Goal: Check status: Check status

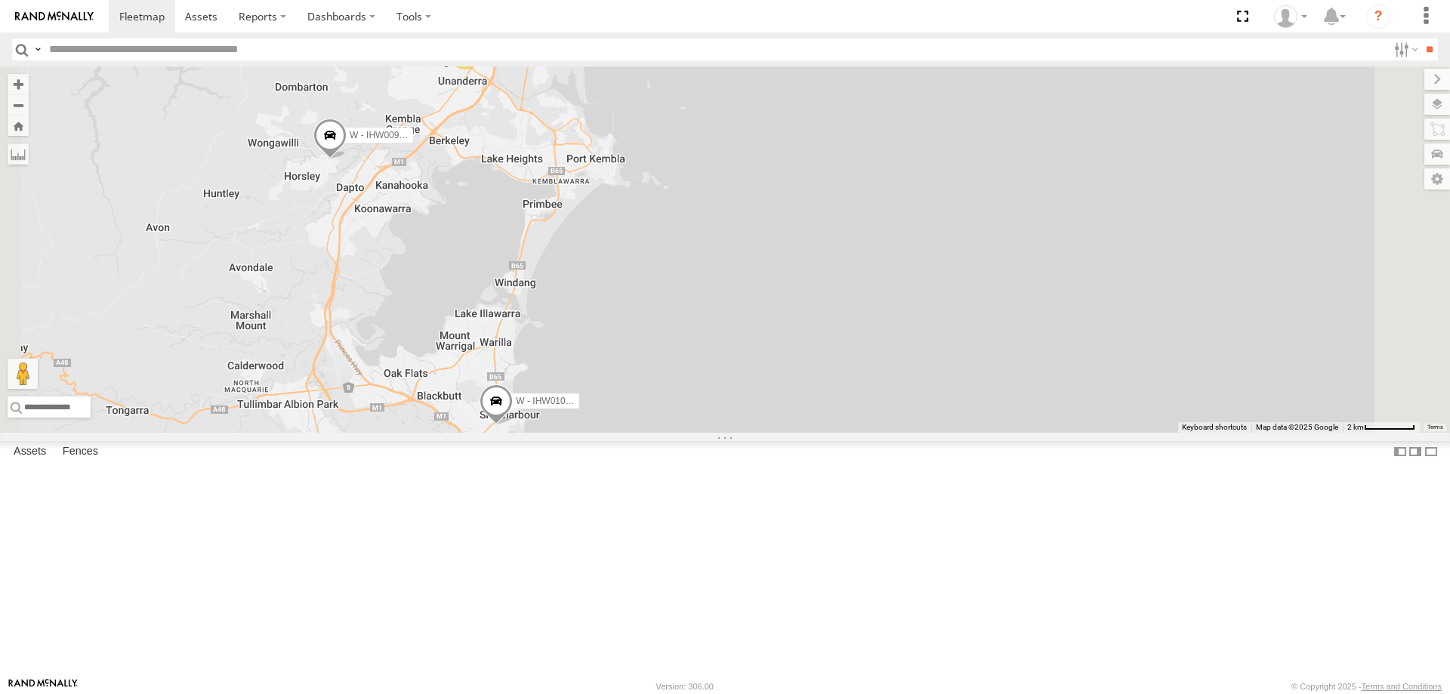
drag, startPoint x: 899, startPoint y: 253, endPoint x: 881, endPoint y: 337, distance: 85.9
click at [896, 337] on div "B - DG93WL - Josh Fahd W - IHW009 - Geoff Cooper W - IHW007 - Paul Whatman 2 W …" at bounding box center [725, 249] width 1450 height 366
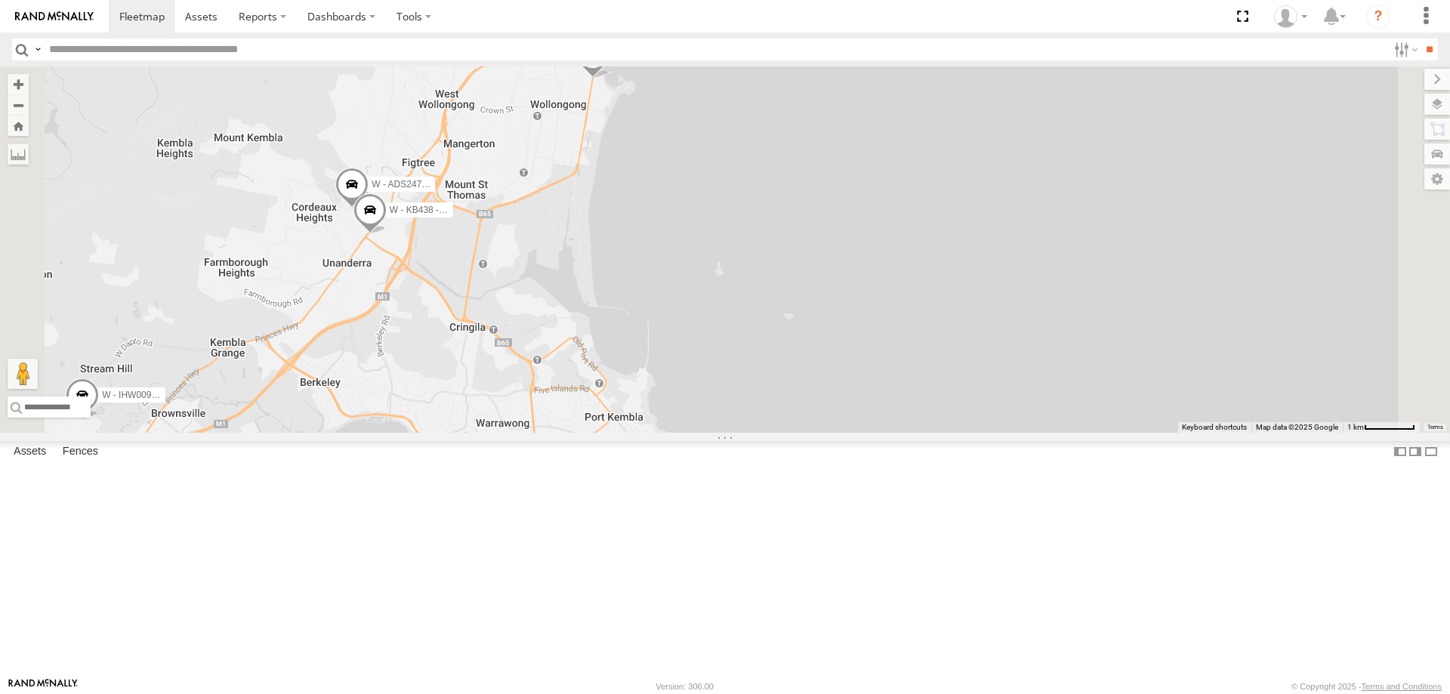
drag, startPoint x: 918, startPoint y: 332, endPoint x: 867, endPoint y: 358, distance: 57.1
click at [918, 340] on div "B - DG93WL - Josh Fahd W - IHW009 - Geoff Cooper W - IHW007 - Paul Whatman W - …" at bounding box center [725, 249] width 1450 height 366
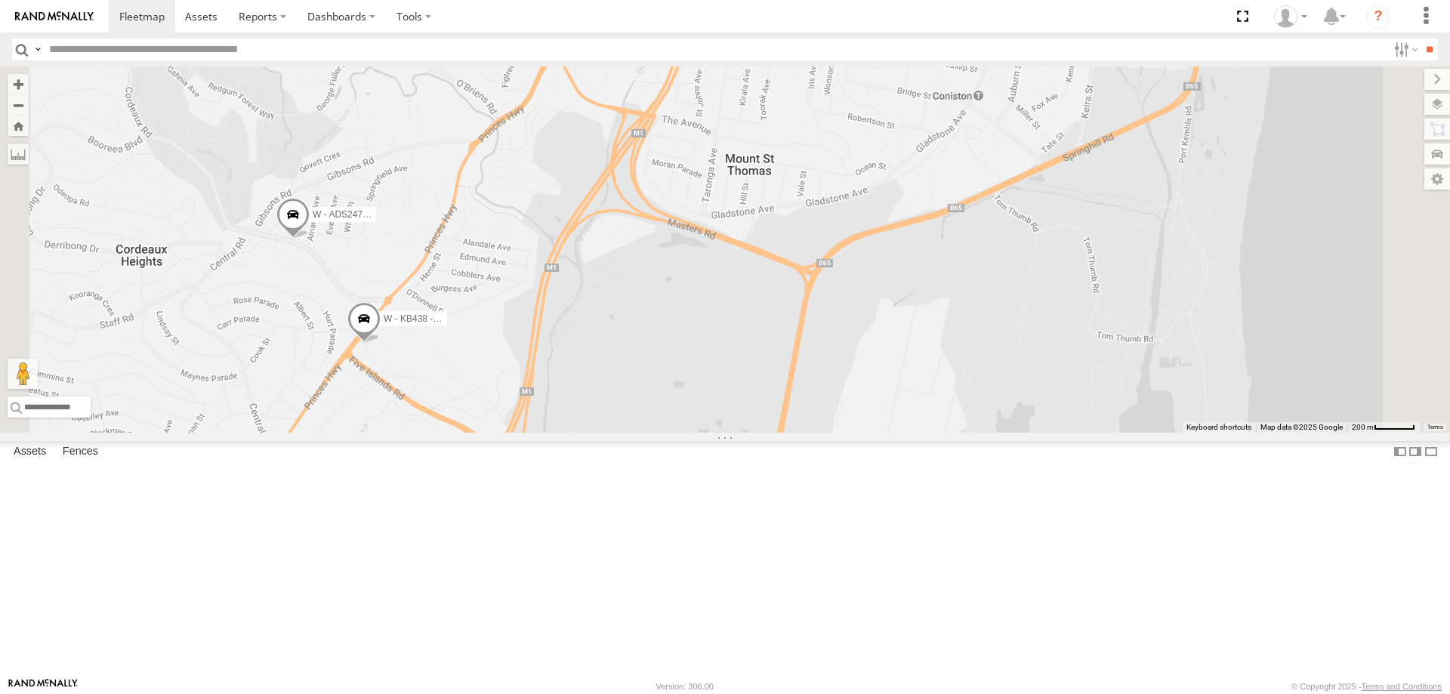
drag, startPoint x: 539, startPoint y: 380, endPoint x: 618, endPoint y: 380, distance: 78.5
click at [619, 380] on div "B - DG93WL - Josh Fahd W - IHW009 - Geoff Cooper W - IHW007 - Paul Whatman W - …" at bounding box center [725, 249] width 1450 height 366
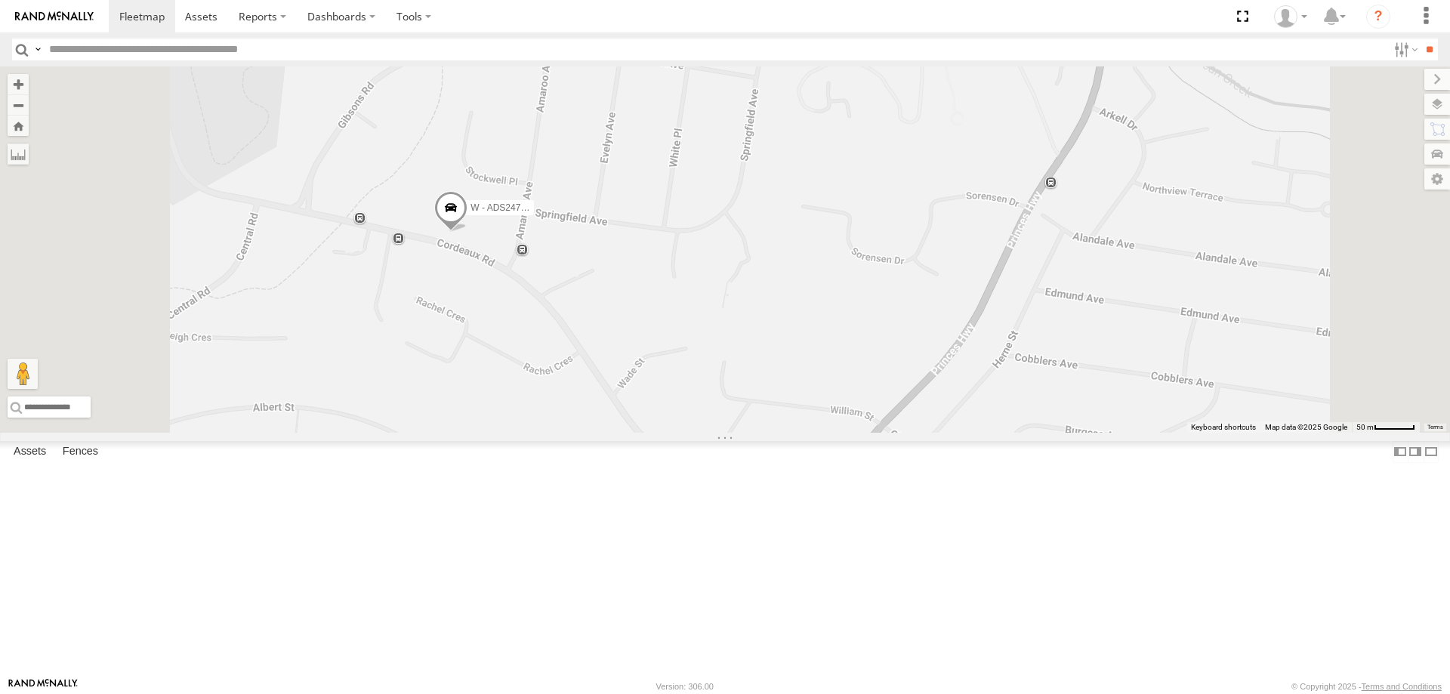
click at [467, 232] on span at bounding box center [450, 211] width 33 height 41
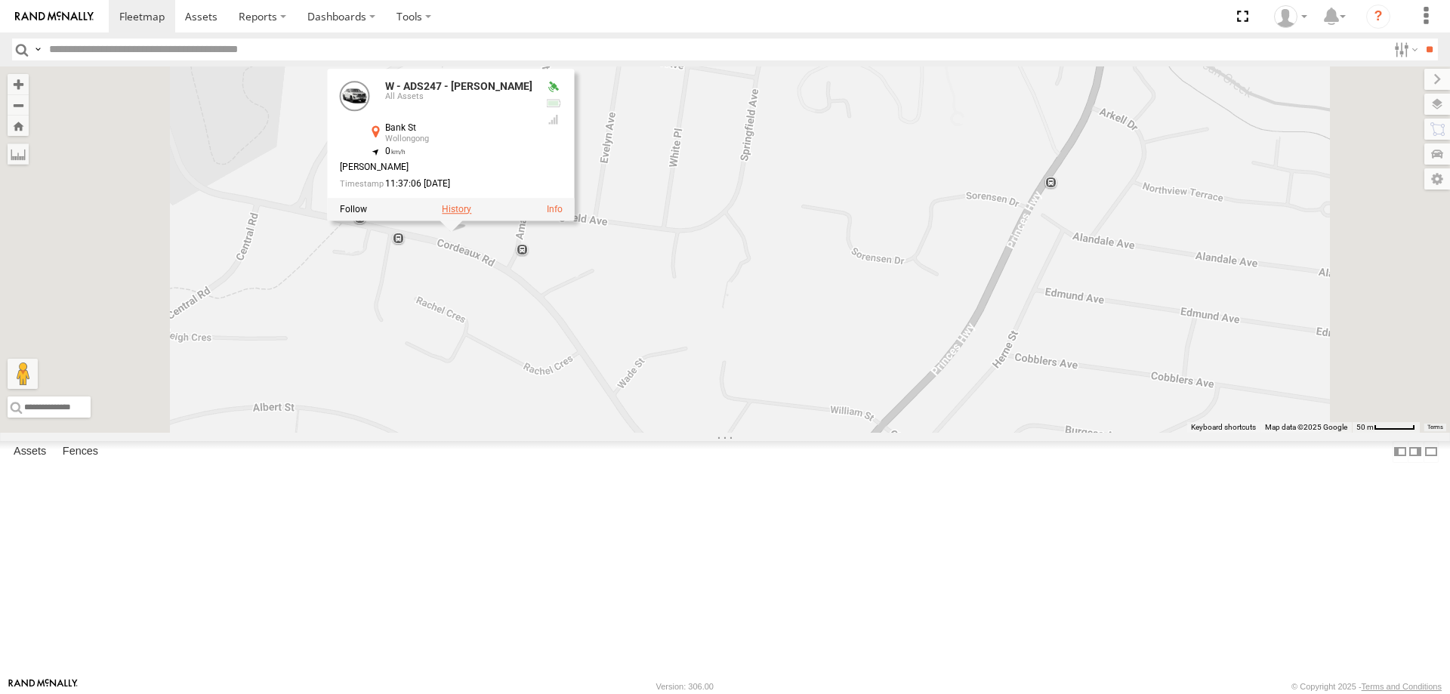
click at [471, 214] on label at bounding box center [456, 209] width 29 height 11
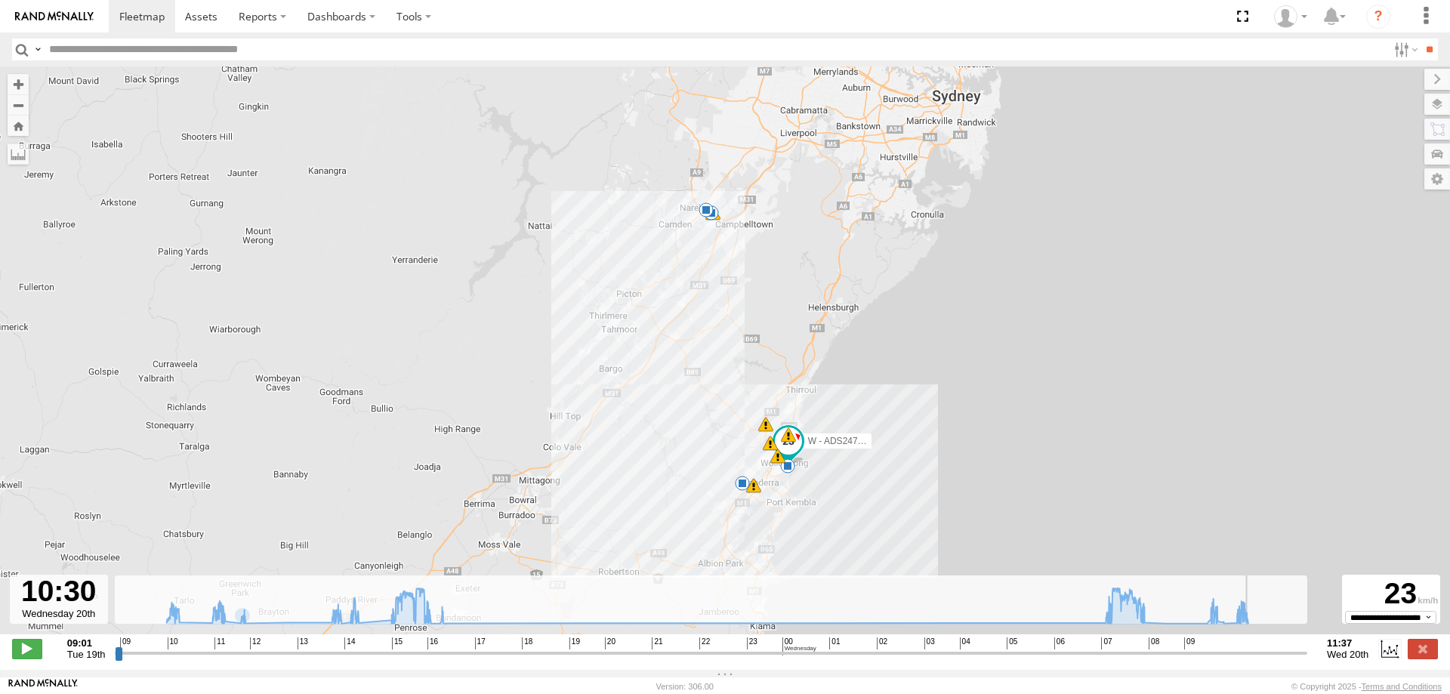
drag, startPoint x: 116, startPoint y: 659, endPoint x: 1253, endPoint y: 655, distance: 1136.6
click at [1253, 655] on input "range" at bounding box center [711, 653] width 1193 height 14
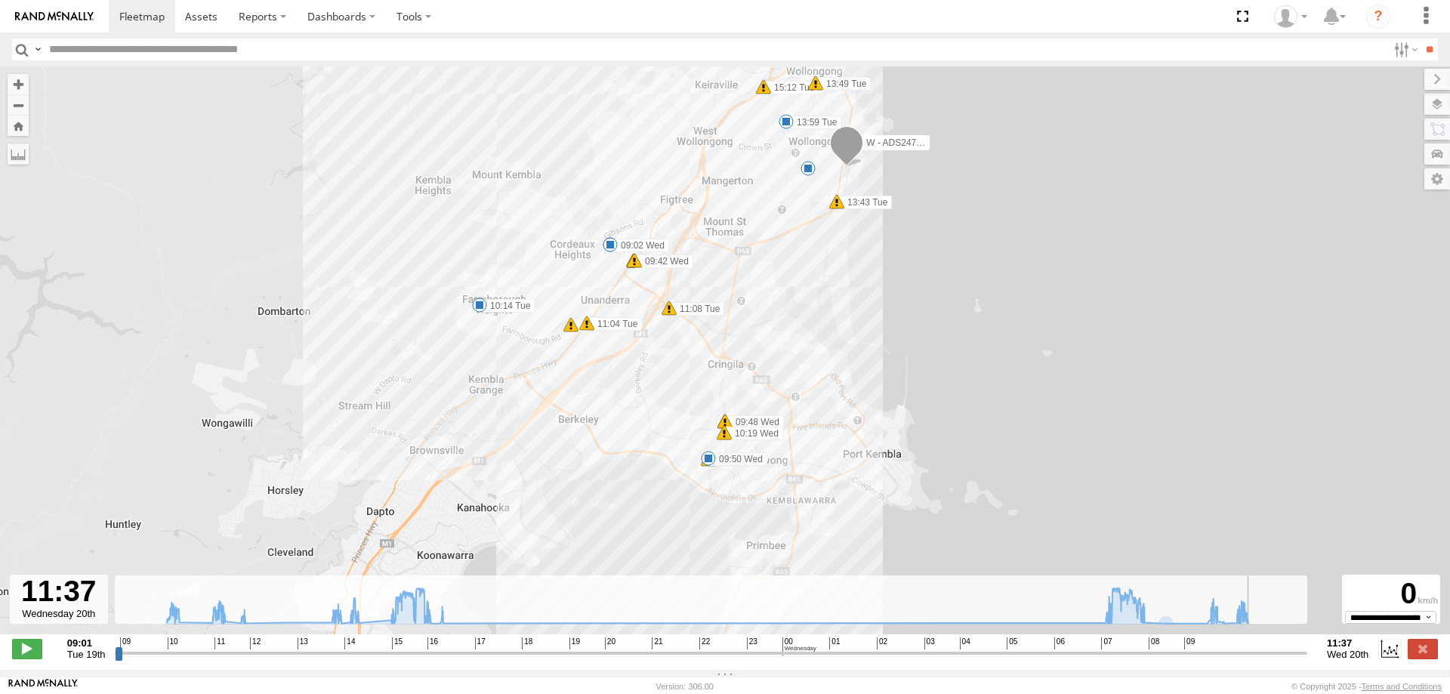
drag, startPoint x: 1254, startPoint y: 662, endPoint x: 1344, endPoint y: 665, distance: 90.7
type input "**********"
click at [1307, 660] on input "range" at bounding box center [711, 653] width 1193 height 14
drag, startPoint x: 1305, startPoint y: 662, endPoint x: 1365, endPoint y: 662, distance: 60.4
click at [1307, 660] on input "range" at bounding box center [711, 653] width 1193 height 14
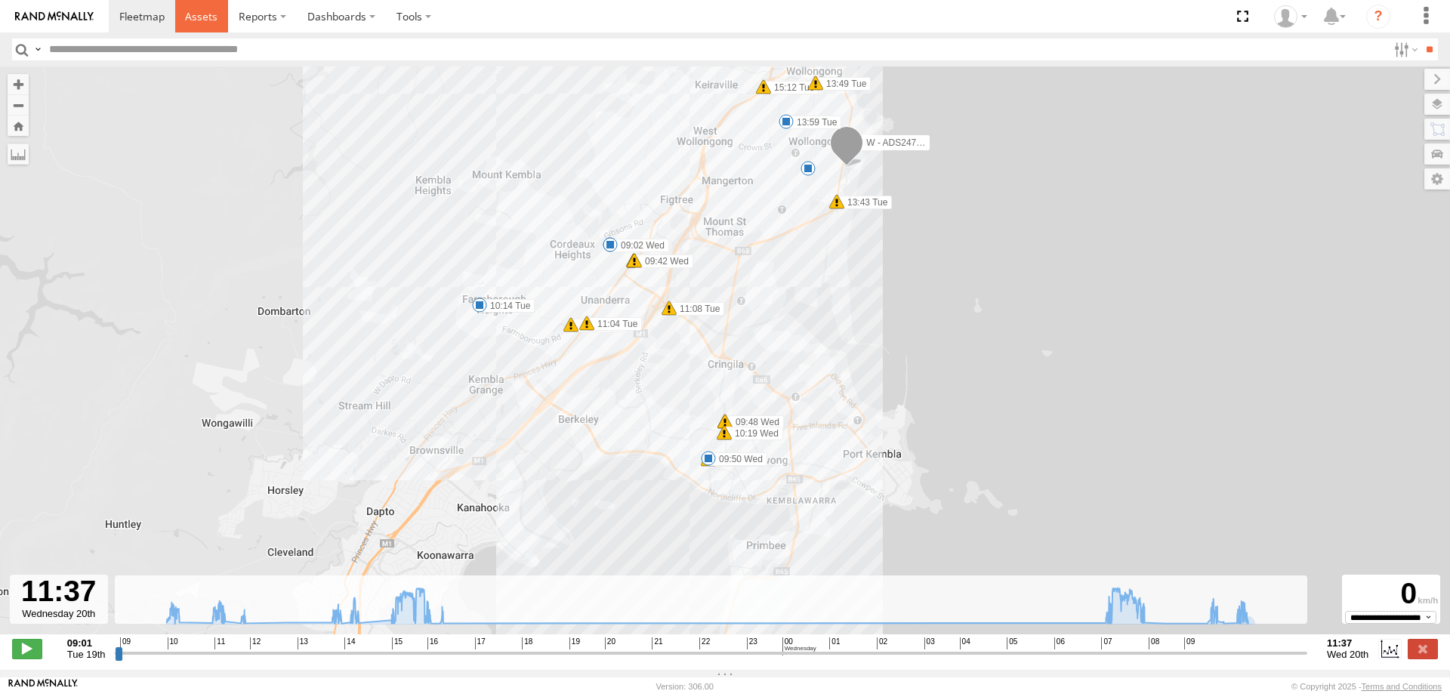
click at [198, 20] on span at bounding box center [201, 16] width 32 height 14
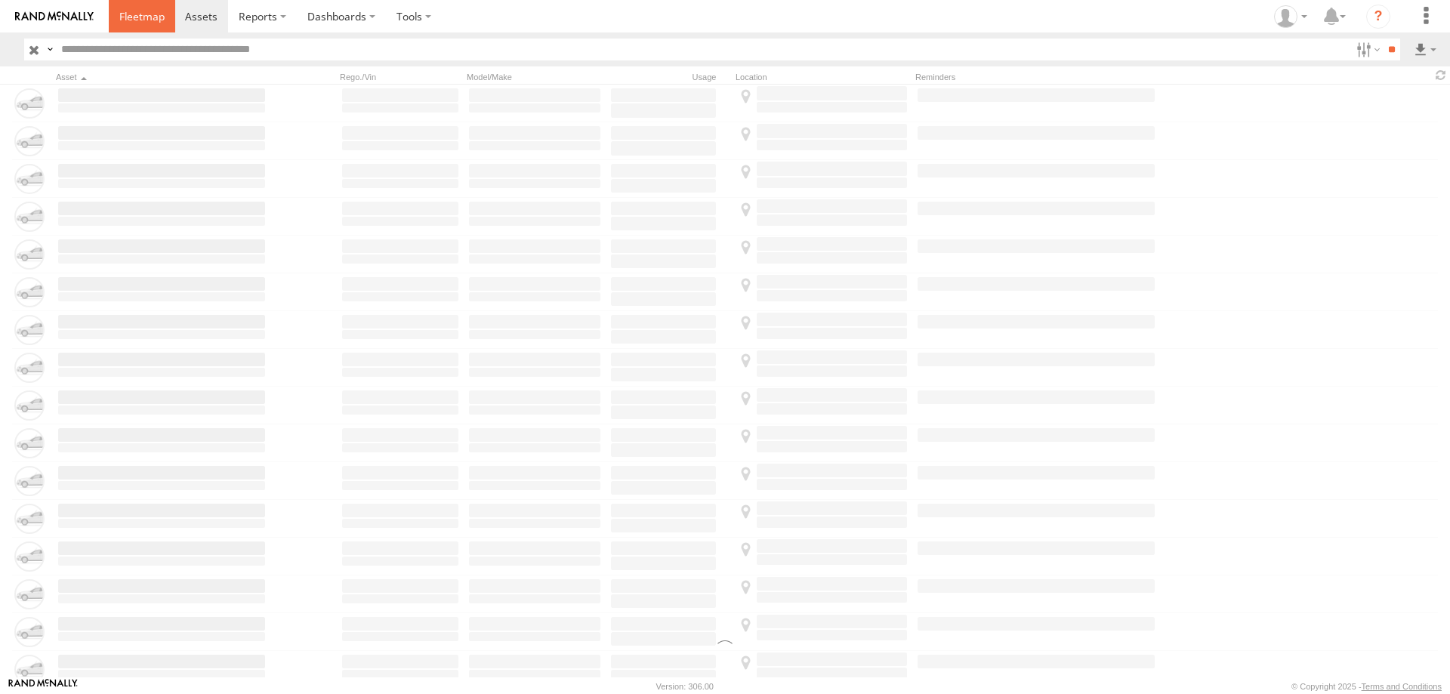
click at [153, 15] on span at bounding box center [141, 16] width 45 height 14
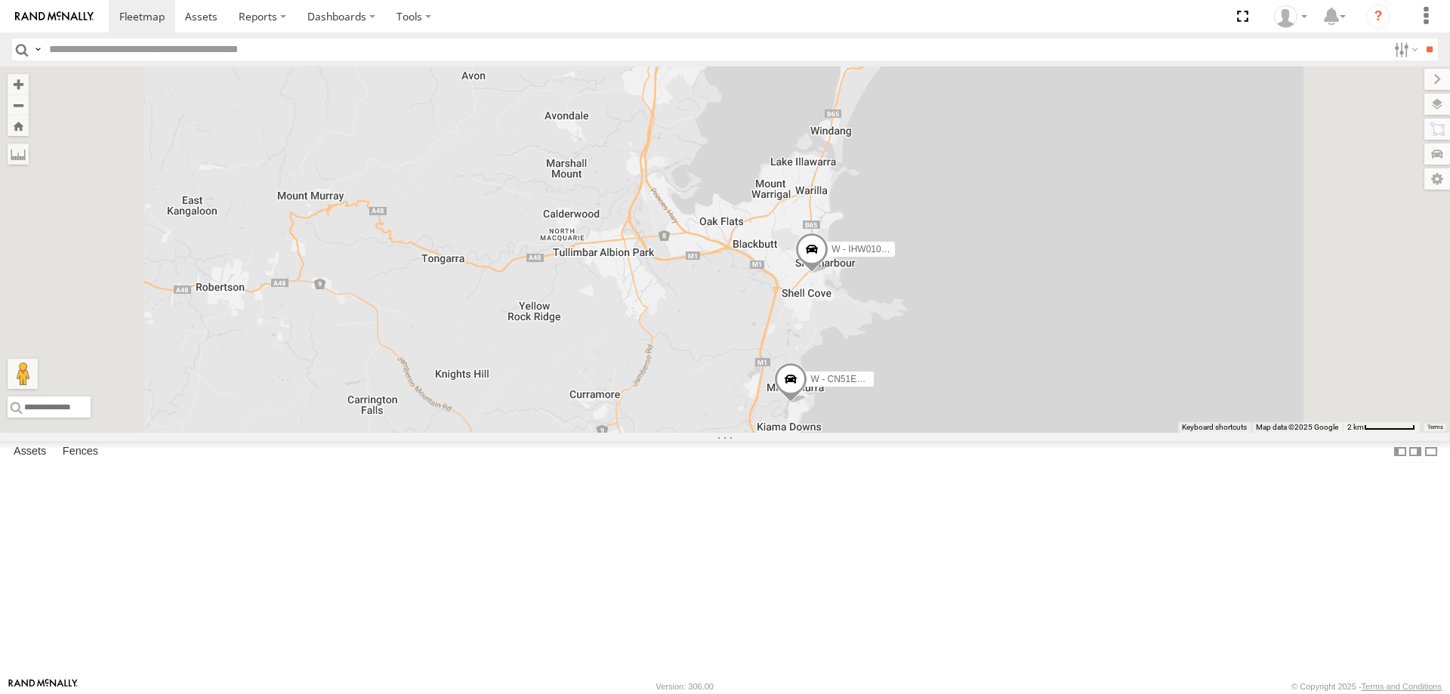
drag, startPoint x: 1109, startPoint y: 255, endPoint x: 1056, endPoint y: 391, distance: 146.8
click at [1056, 391] on div "B - DG93WL - Josh Fahd W - CN51ES - Cameron Ashby W - IHW010 - Scott Carey" at bounding box center [725, 249] width 1450 height 366
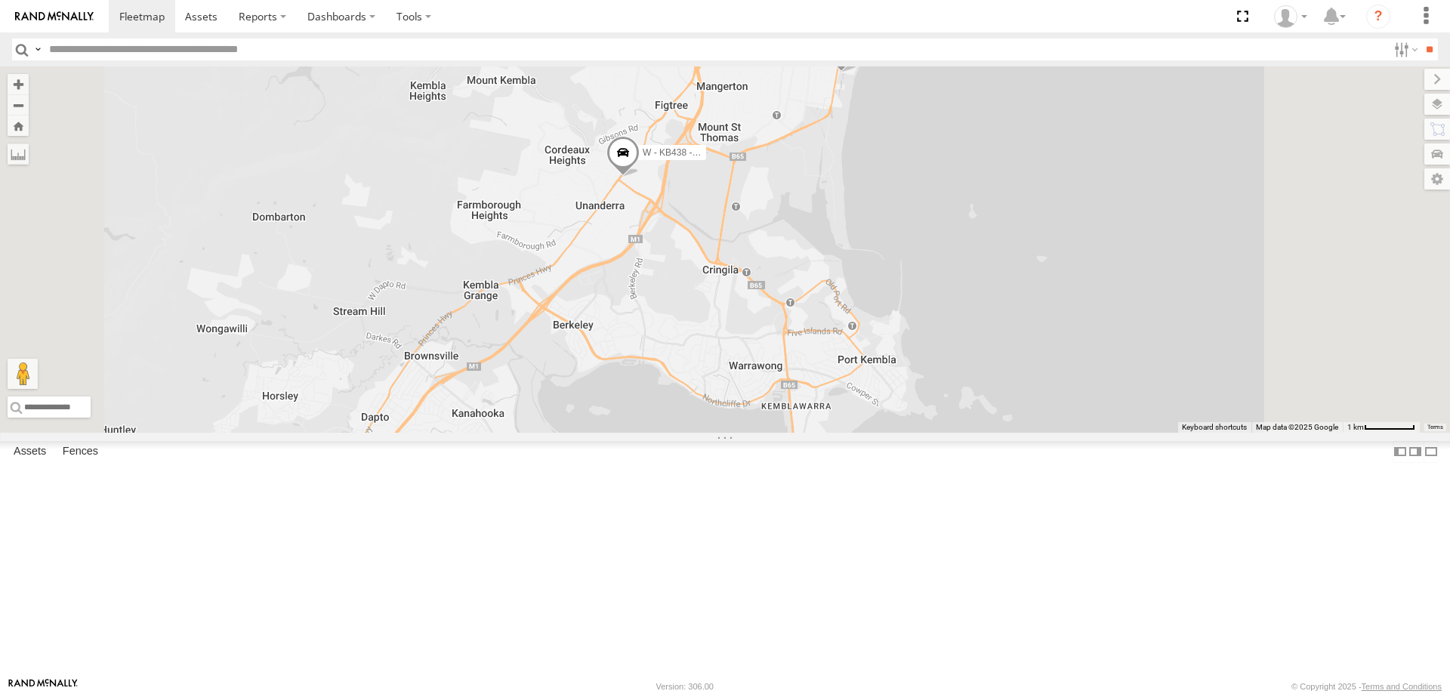
drag, startPoint x: 1037, startPoint y: 220, endPoint x: 959, endPoint y: 444, distance: 237.4
click at [960, 433] on div "B - DG93WL - Josh Fahd W - CN51ES - Cameron Ashby W - IHW010 - Scott Carey W - …" at bounding box center [725, 249] width 1450 height 366
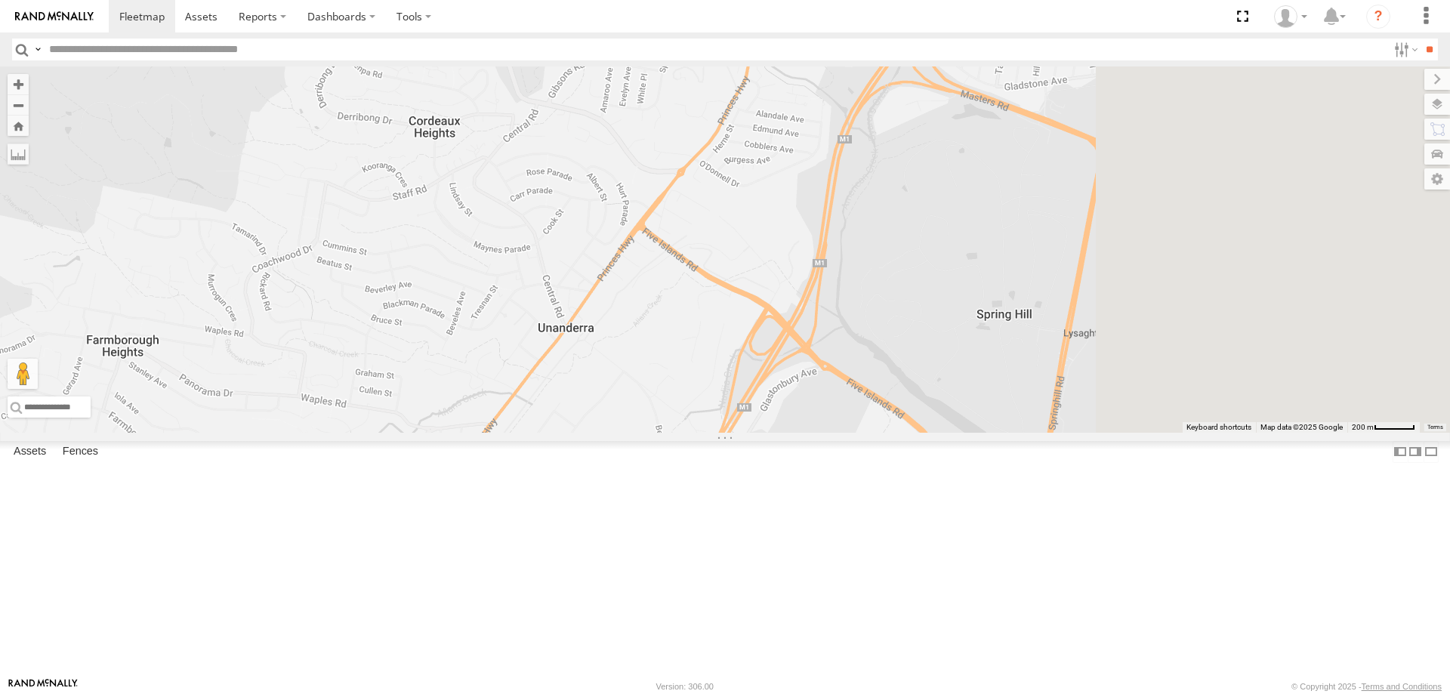
drag, startPoint x: 1141, startPoint y: 457, endPoint x: 980, endPoint y: 377, distance: 179.7
click at [980, 377] on div at bounding box center [725, 249] width 1450 height 366
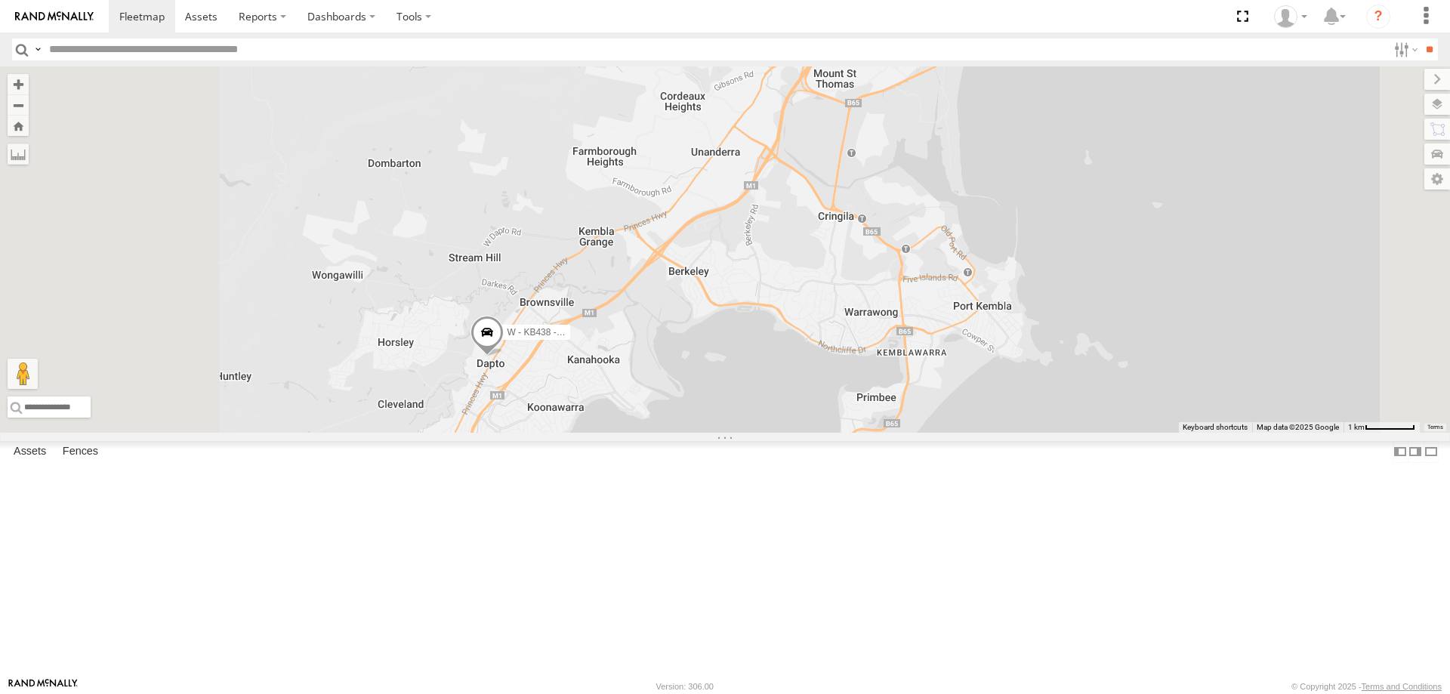
drag, startPoint x: 1037, startPoint y: 369, endPoint x: 1048, endPoint y: 299, distance: 71.1
click at [1053, 297] on div "2 W - ADS247 - Nassir Hull W - KB438 - Navarone Darjani W - CM32CA - Transit" at bounding box center [725, 249] width 1450 height 366
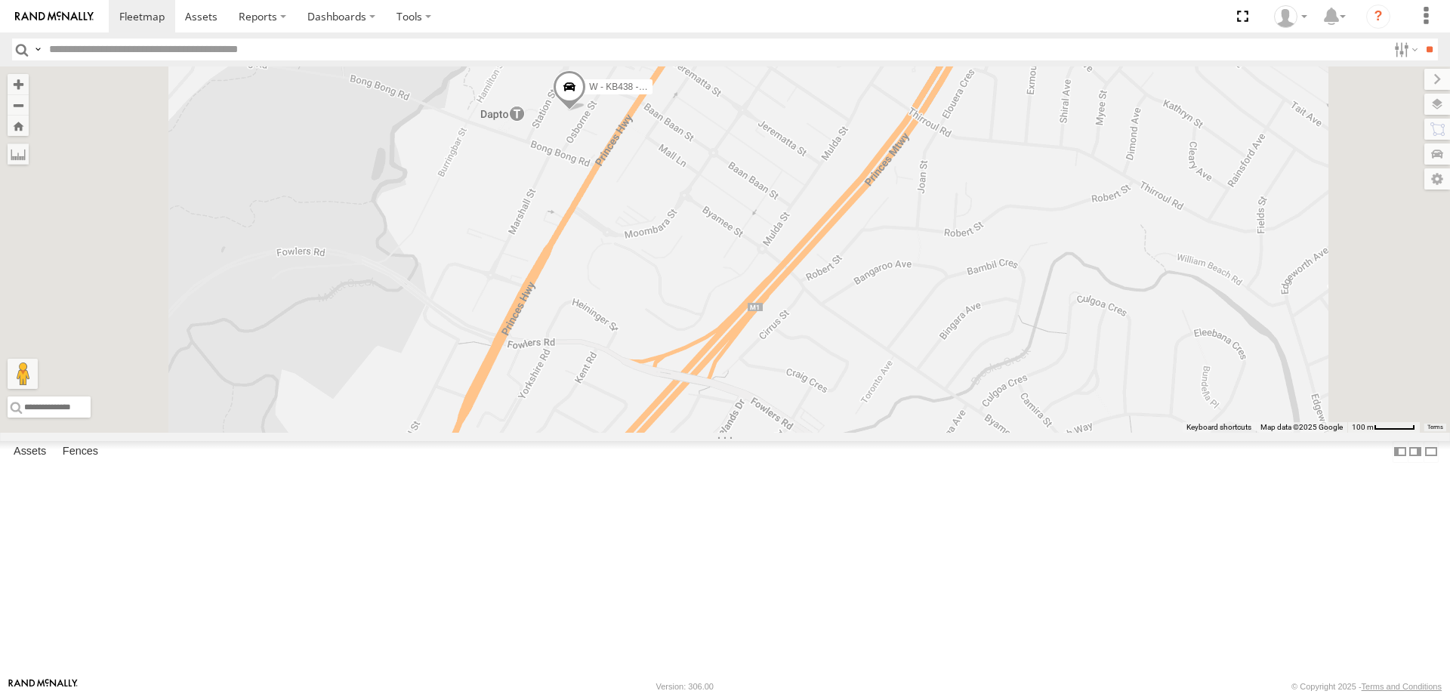
click at [586, 111] on span at bounding box center [569, 90] width 33 height 41
click at [590, 94] on label at bounding box center [574, 88] width 29 height 11
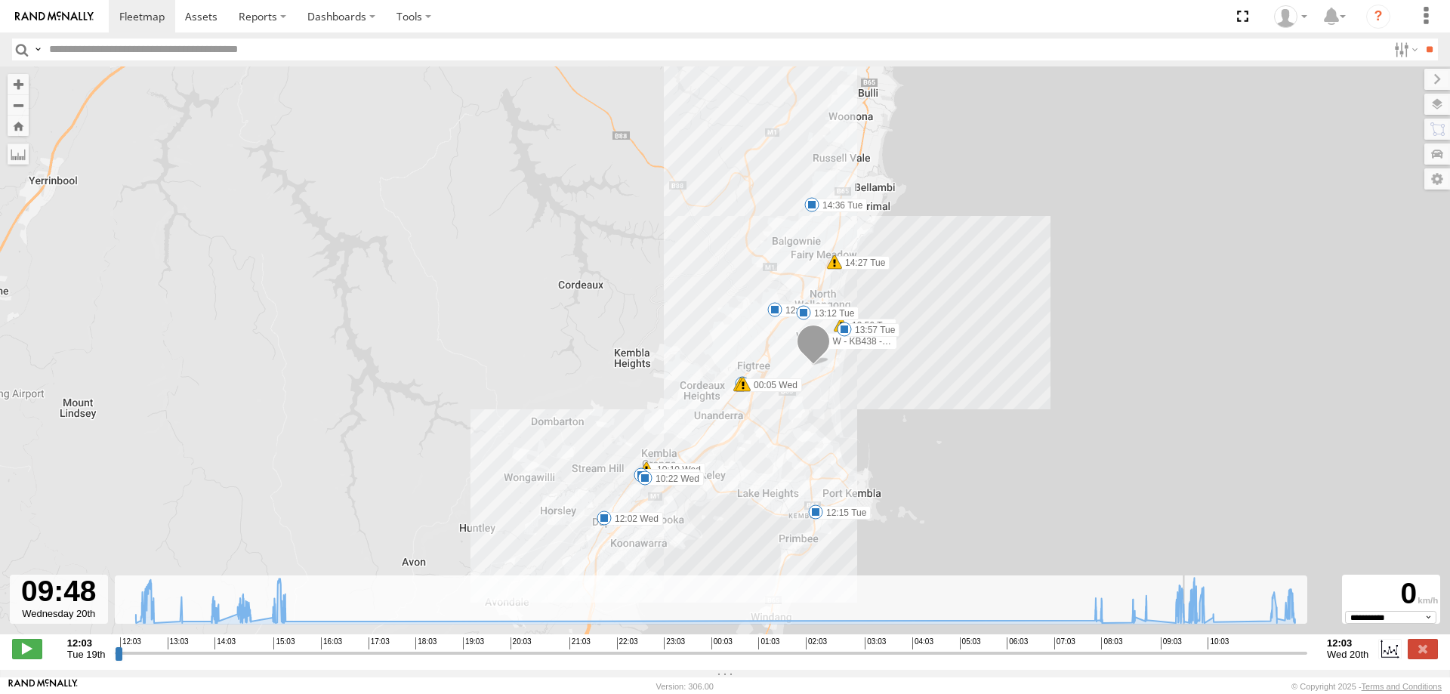
drag, startPoint x: 119, startPoint y: 663, endPoint x: 1192, endPoint y: 646, distance: 1072.6
click at [1192, 646] on input "range" at bounding box center [711, 653] width 1193 height 14
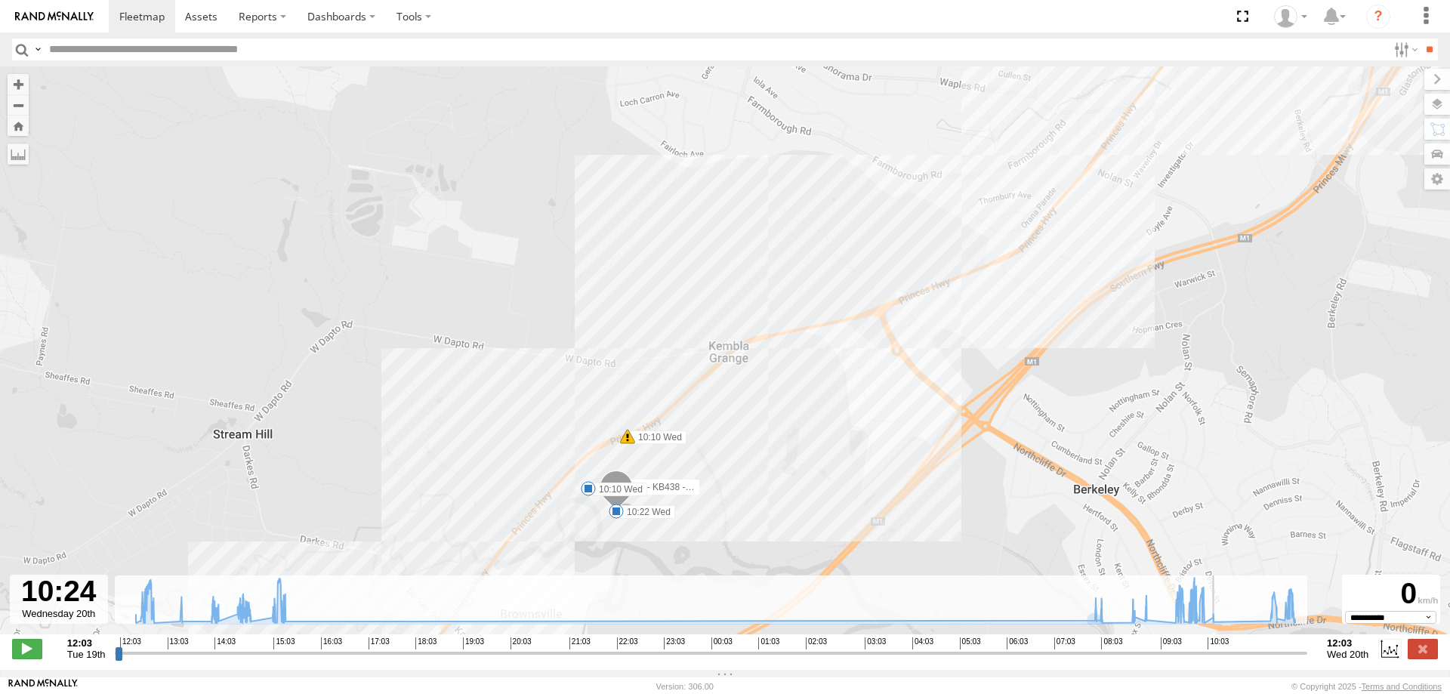
drag, startPoint x: 1189, startPoint y: 664, endPoint x: 1221, endPoint y: 665, distance: 32.5
click at [1221, 660] on input "range" at bounding box center [711, 653] width 1193 height 14
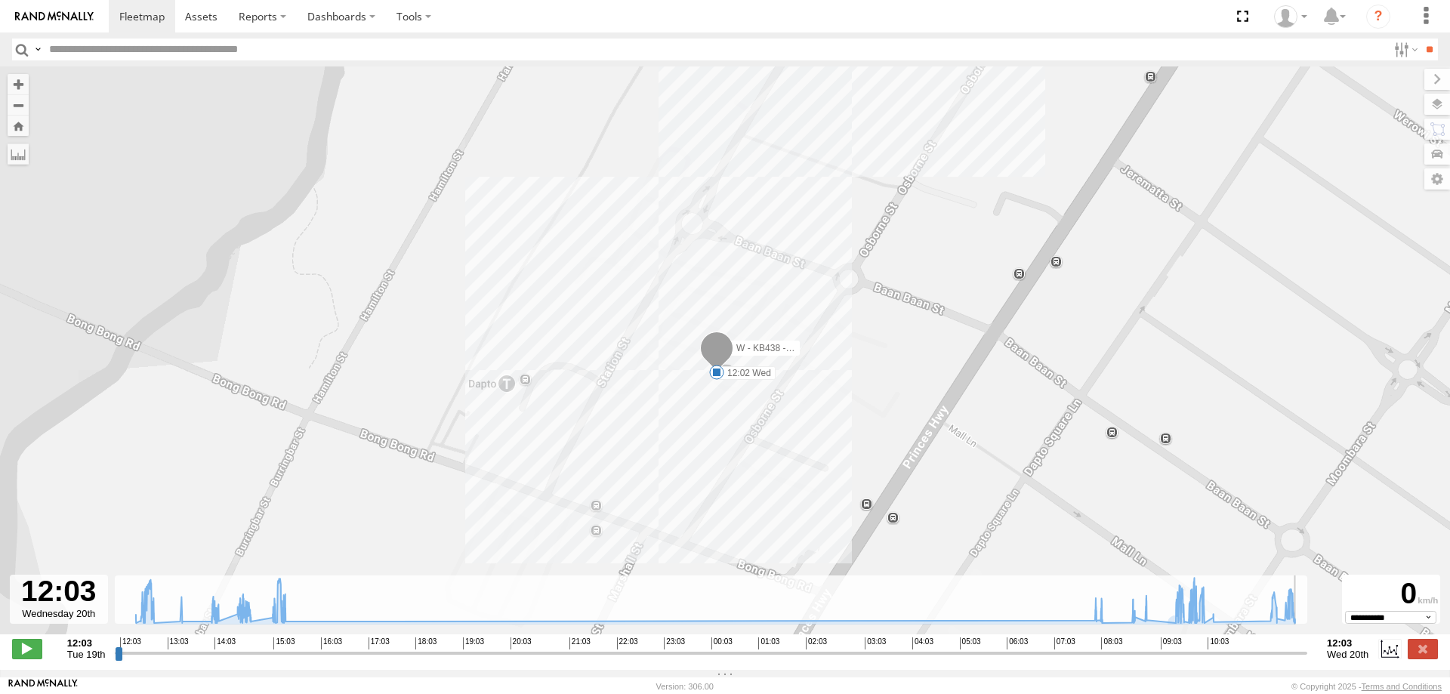
drag, startPoint x: 1223, startPoint y: 660, endPoint x: 1319, endPoint y: 662, distance: 95.9
type input "**********"
click at [1307, 660] on input "range" at bounding box center [711, 653] width 1193 height 14
click at [203, 21] on span at bounding box center [201, 16] width 32 height 14
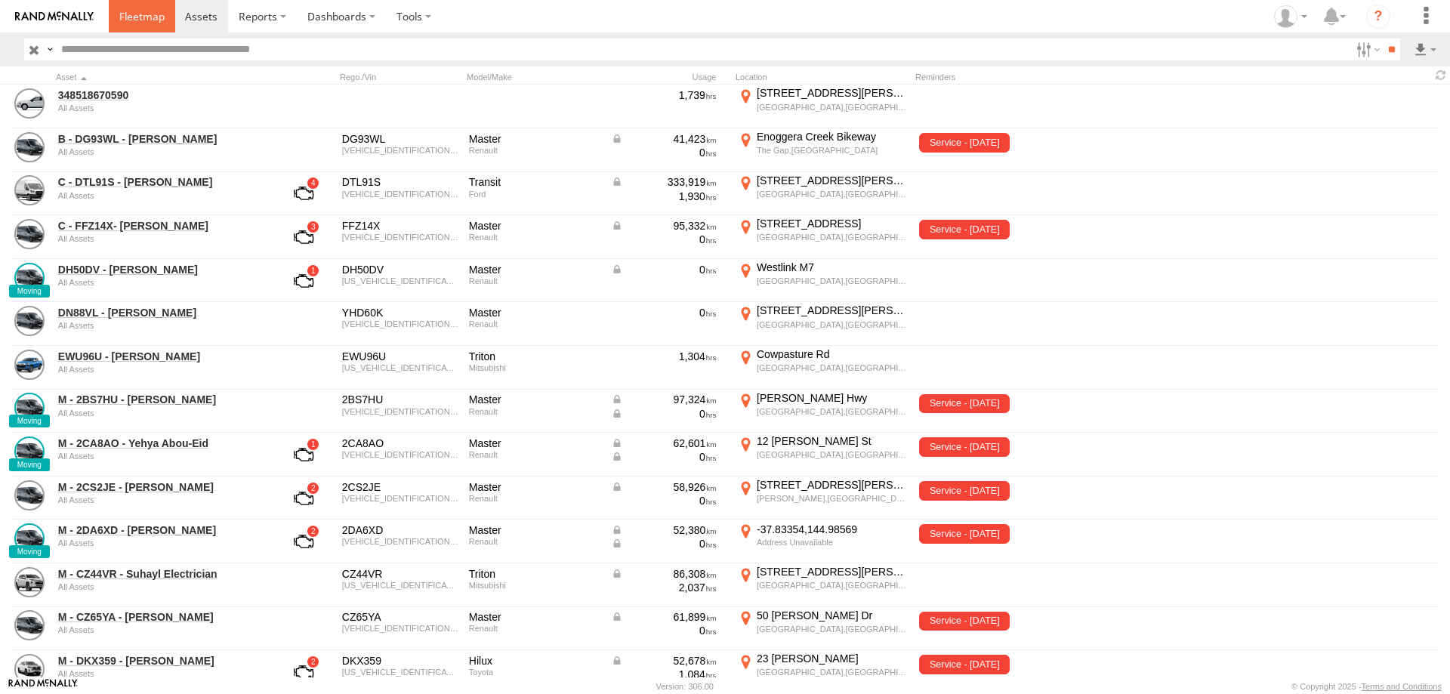
click at [139, 14] on span at bounding box center [141, 16] width 45 height 14
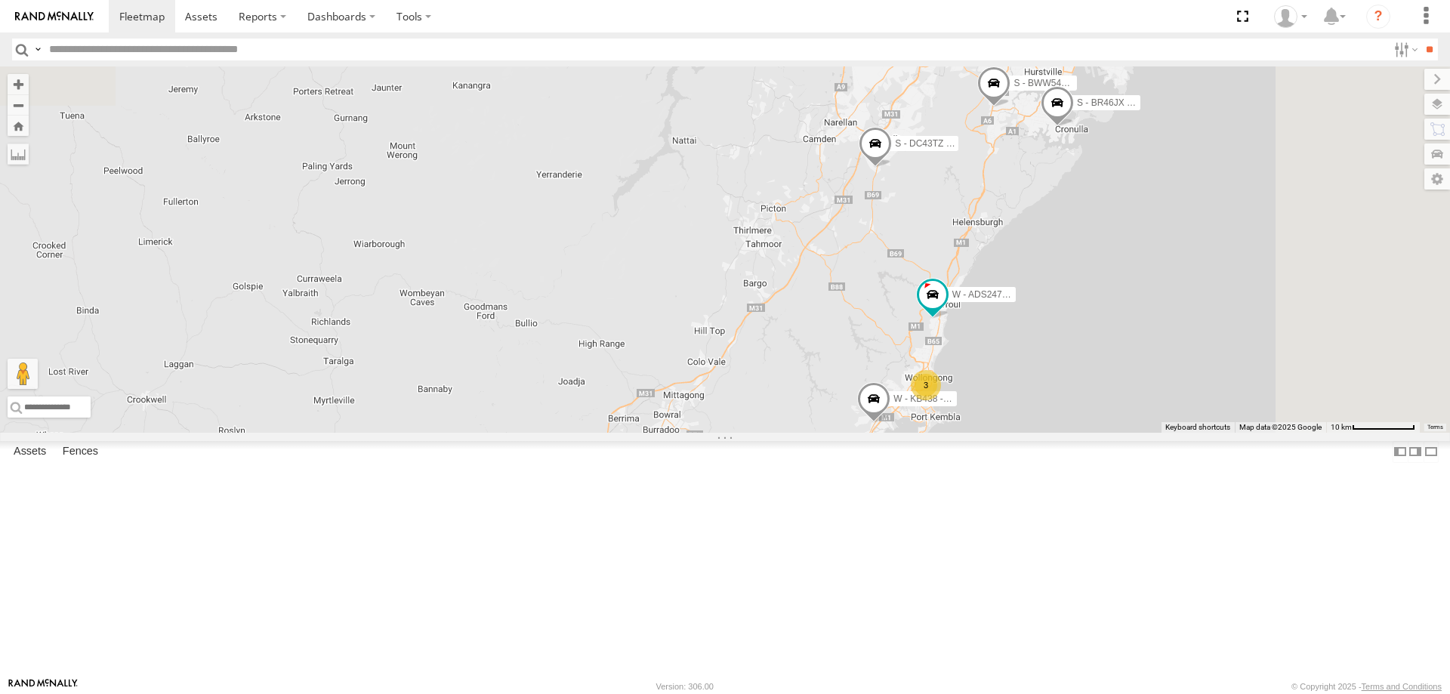
drag, startPoint x: 1304, startPoint y: 397, endPoint x: 1205, endPoint y: 551, distance: 183.1
click at [1205, 433] on div "W - CN51ES - [PERSON_NAME] 3 S - BWW54B - [PERSON_NAME] W - ADS247 - [PERSON_NA…" at bounding box center [725, 249] width 1450 height 366
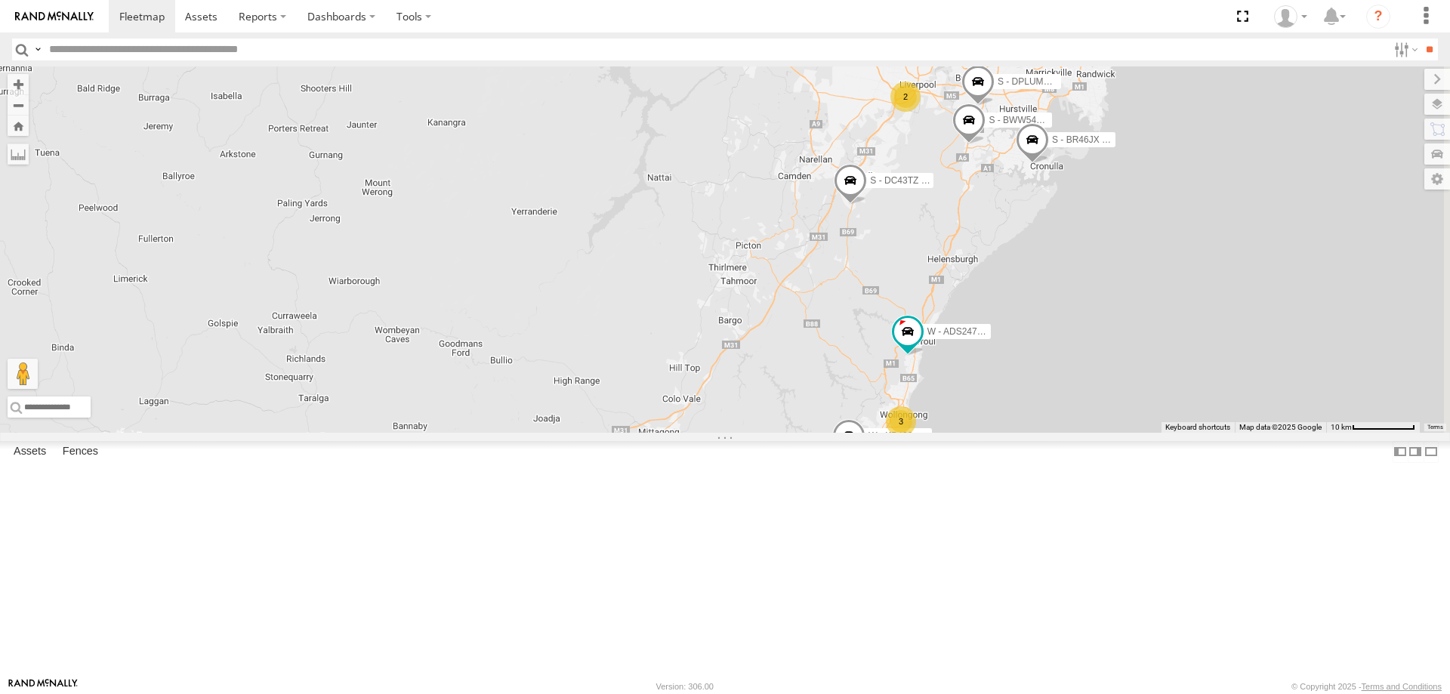
click at [1217, 433] on div "W - CN51ES - [PERSON_NAME] 3 S - BWW54B - [PERSON_NAME] W - ADS247 - [PERSON_NA…" at bounding box center [725, 249] width 1450 height 366
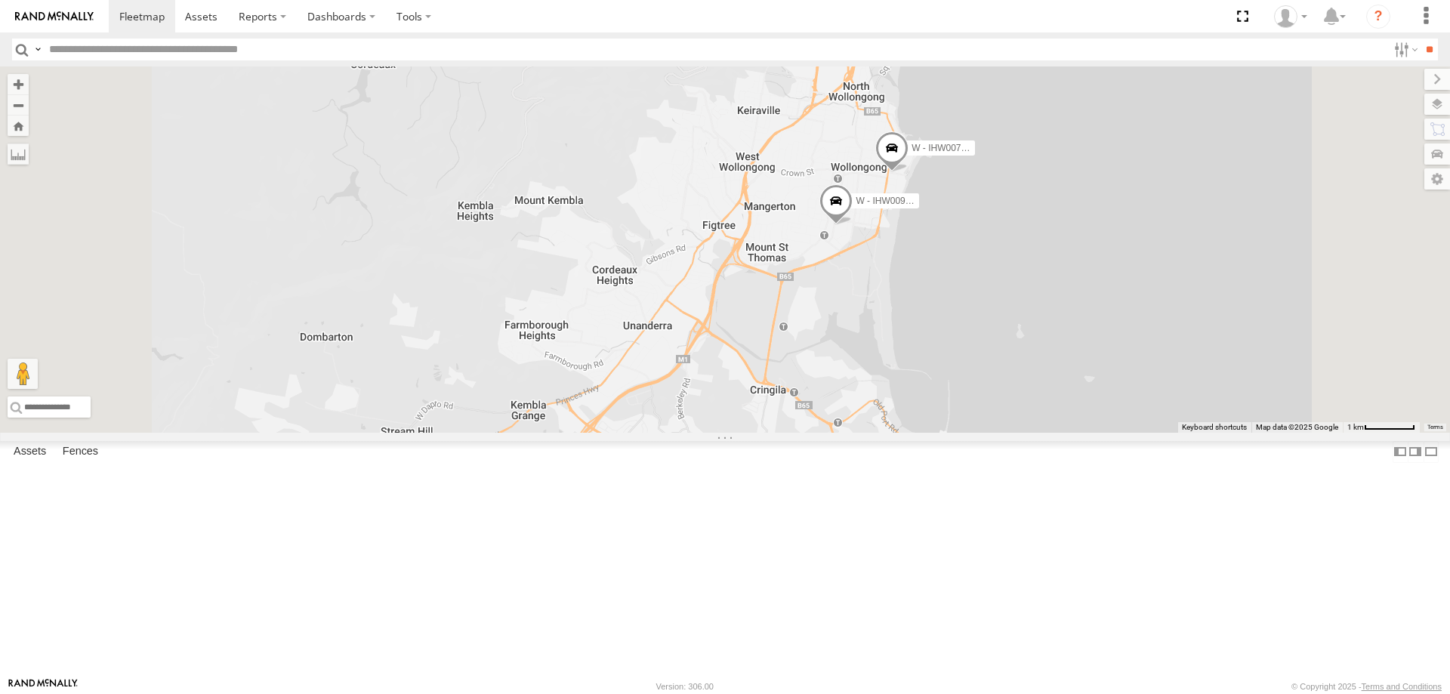
drag, startPoint x: 1231, startPoint y: 361, endPoint x: 1242, endPoint y: 426, distance: 65.8
click at [1242, 426] on div "W - CN51ES - [PERSON_NAME] S - BWW54B - [PERSON_NAME] W - ADS247 - [PERSON_NAME…" at bounding box center [725, 249] width 1450 height 366
